Goal: Find specific page/section: Find specific page/section

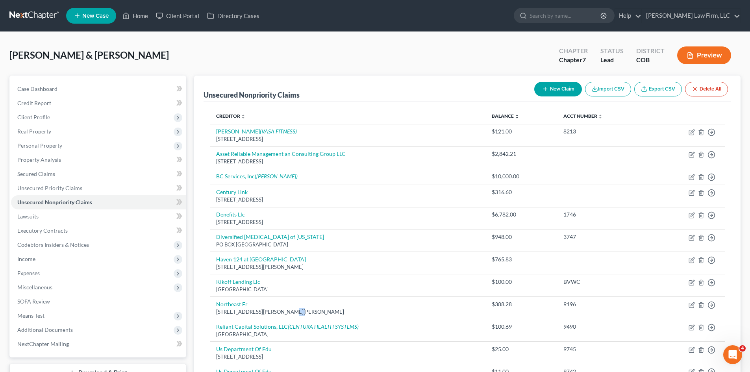
click at [39, 16] on link at bounding box center [34, 16] width 50 height 14
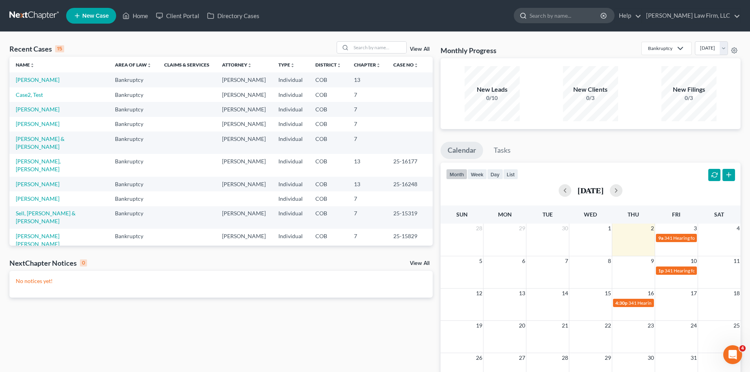
click at [562, 17] on input "search" at bounding box center [566, 15] width 72 height 15
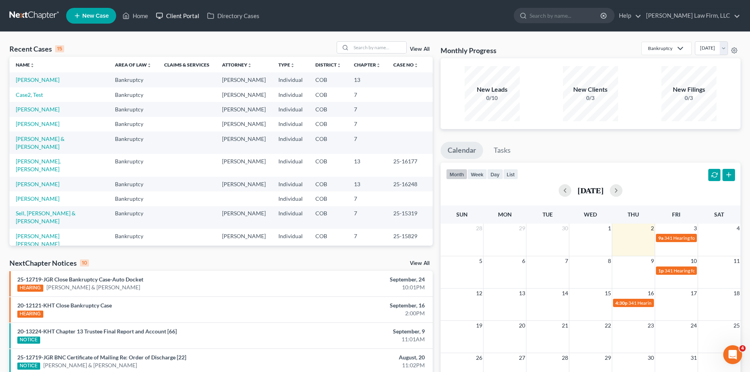
click at [186, 16] on link "Client Portal" at bounding box center [177, 16] width 51 height 14
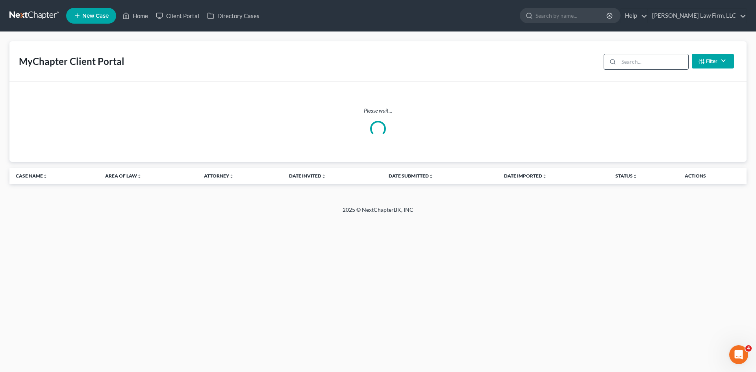
click at [650, 64] on input "search" at bounding box center [654, 61] width 70 height 15
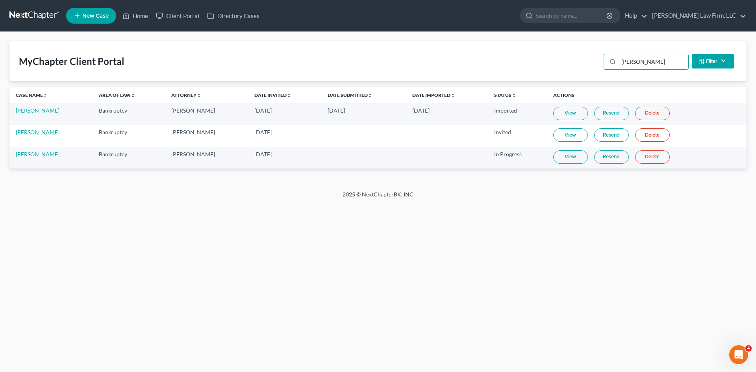
type input "lee"
click at [43, 135] on link "Katherine Lee" at bounding box center [38, 132] width 44 height 7
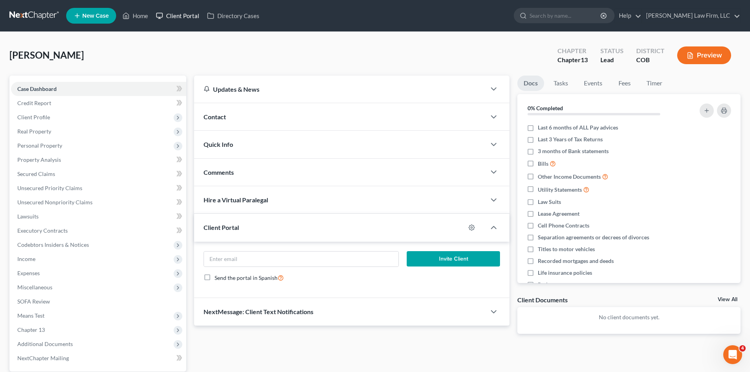
click at [172, 18] on link "Client Portal" at bounding box center [177, 16] width 51 height 14
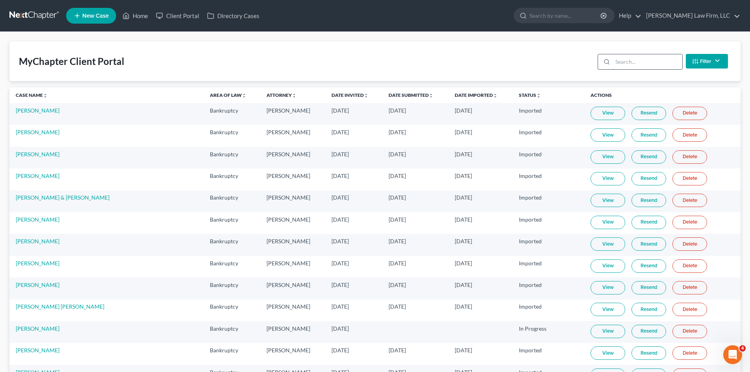
click at [647, 58] on input "search" at bounding box center [648, 61] width 70 height 15
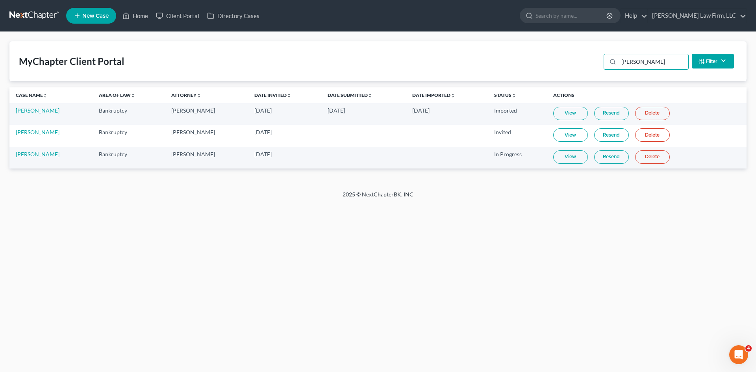
type input "lee"
click at [28, 14] on link at bounding box center [34, 16] width 50 height 14
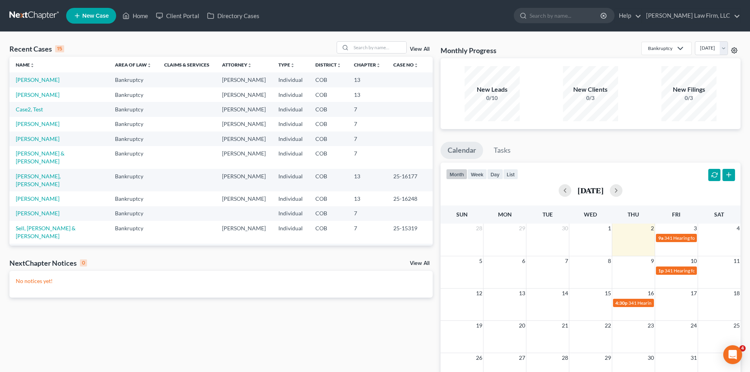
click at [736, 49] on icon at bounding box center [734, 50] width 6 height 6
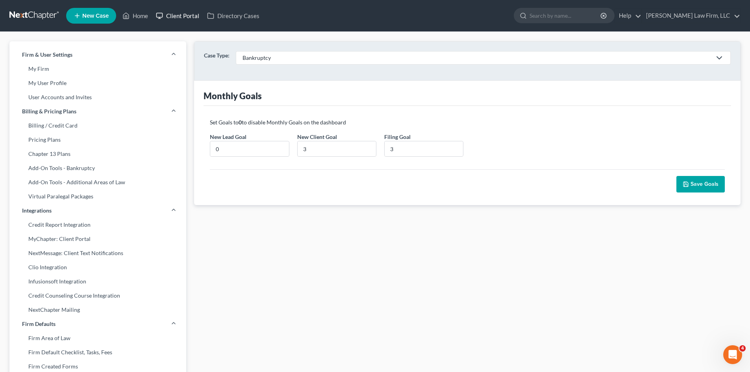
click at [186, 14] on link "Client Portal" at bounding box center [177, 16] width 51 height 14
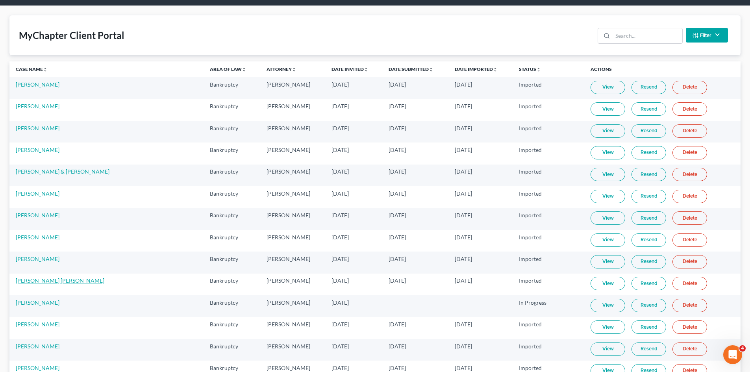
scroll to position [39, 0]
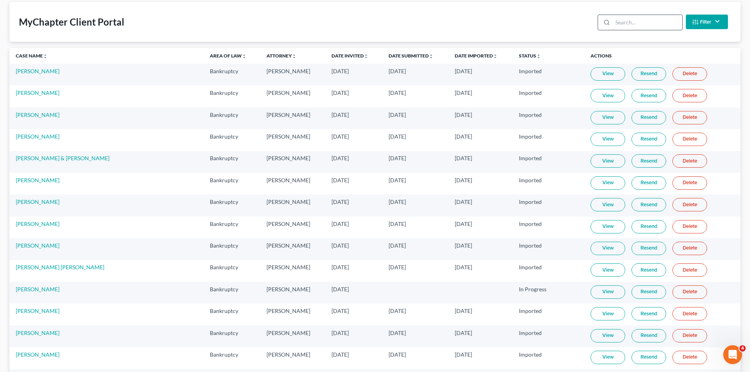
click at [651, 22] on input "search" at bounding box center [648, 22] width 70 height 15
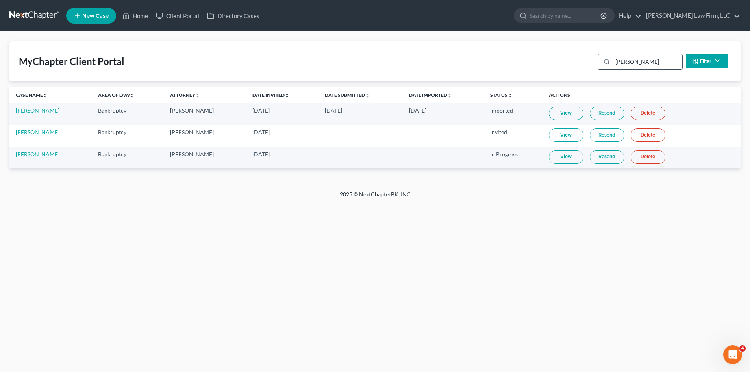
scroll to position [0, 0]
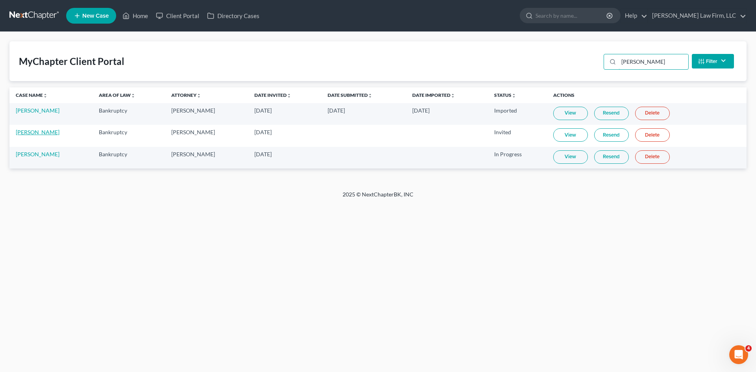
type input "lee"
click at [37, 133] on link "Katherine Lee" at bounding box center [38, 132] width 44 height 7
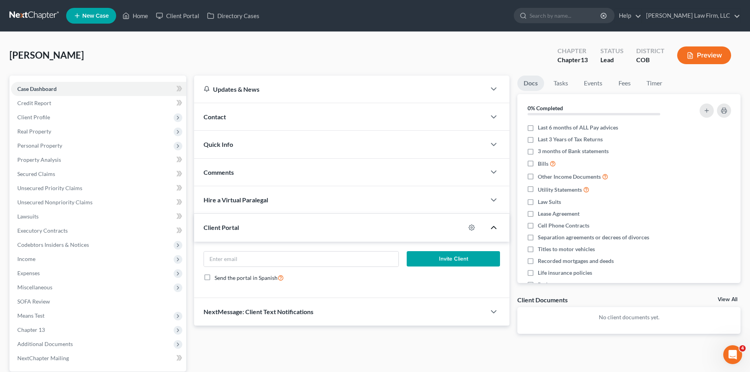
click at [495, 229] on icon "button" at bounding box center [493, 227] width 9 height 9
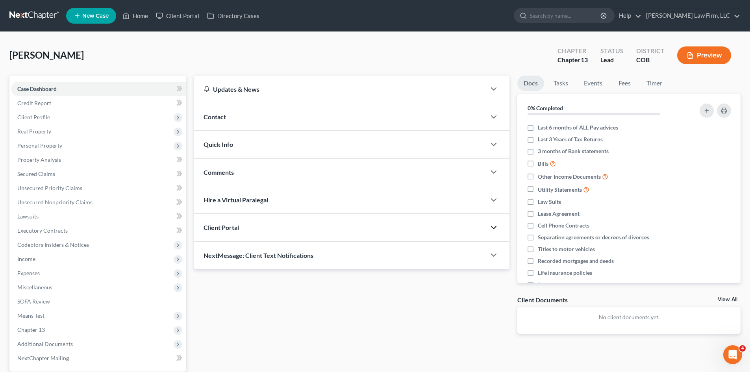
click at [495, 229] on icon "button" at bounding box center [493, 227] width 9 height 9
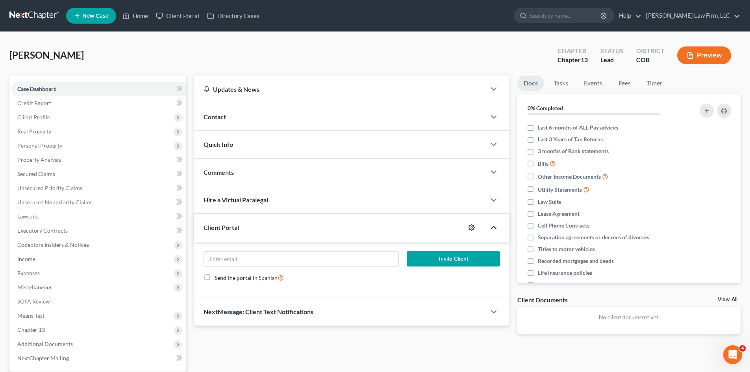
click at [474, 227] on icon "button" at bounding box center [472, 228] width 6 height 6
select select "5"
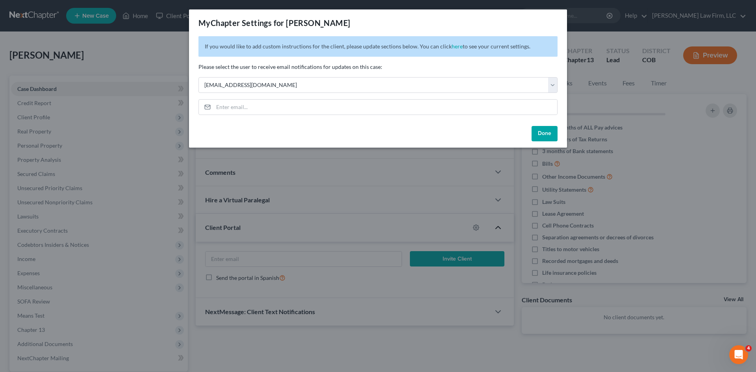
click at [543, 134] on button "Done" at bounding box center [545, 134] width 26 height 16
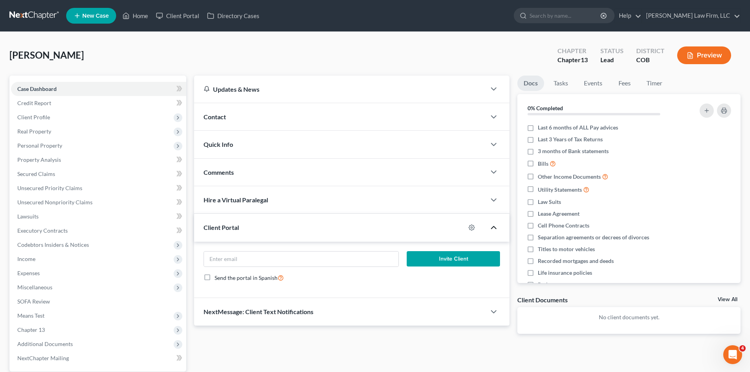
click at [216, 67] on div "Lee, Katherine Upgraded Chapter Chapter 13 Status Lead District COB Preview" at bounding box center [374, 58] width 731 height 34
click at [732, 16] on link "[PERSON_NAME] Law Firm, LLC" at bounding box center [691, 16] width 98 height 14
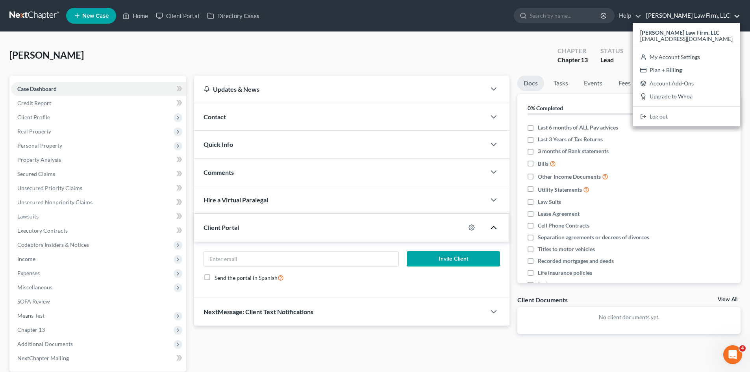
click at [737, 19] on link "[PERSON_NAME] Law Firm, LLC" at bounding box center [691, 16] width 98 height 14
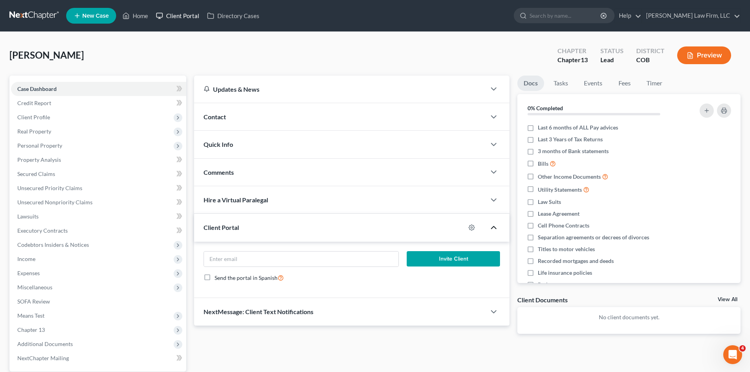
click at [180, 17] on link "Client Portal" at bounding box center [177, 16] width 51 height 14
